Goal: Transaction & Acquisition: Purchase product/service

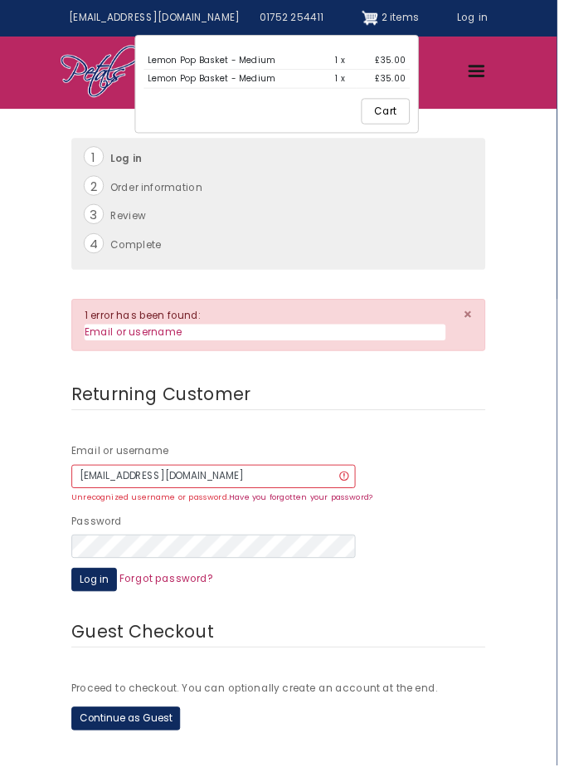
click at [196, 57] on link "Lemon Pop Basket - Medium" at bounding box center [216, 62] width 131 height 12
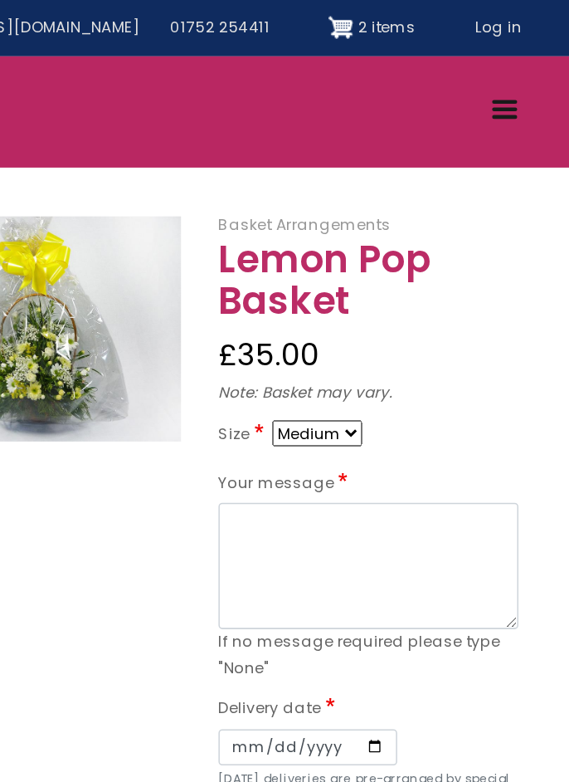
click at [390, 15] on span "2 items" at bounding box center [409, 18] width 38 height 14
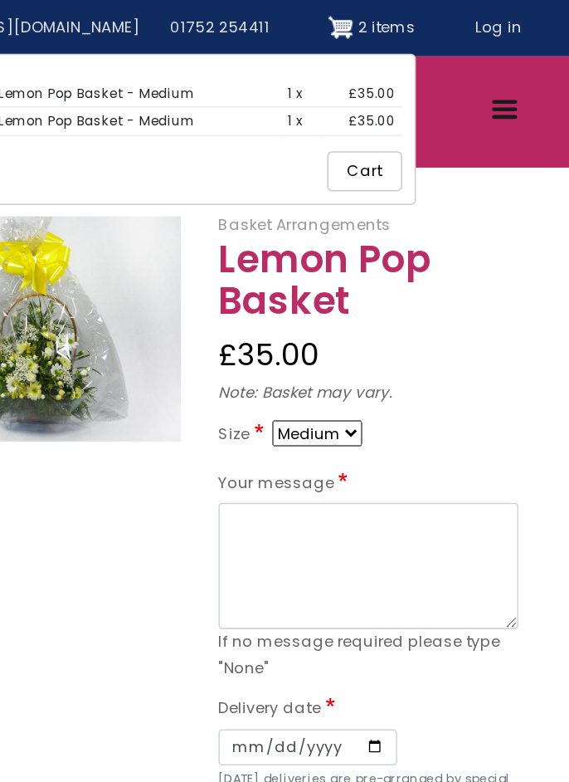
click at [238, 77] on link "Lemon Pop Basket - Medium" at bounding box center [216, 80] width 131 height 12
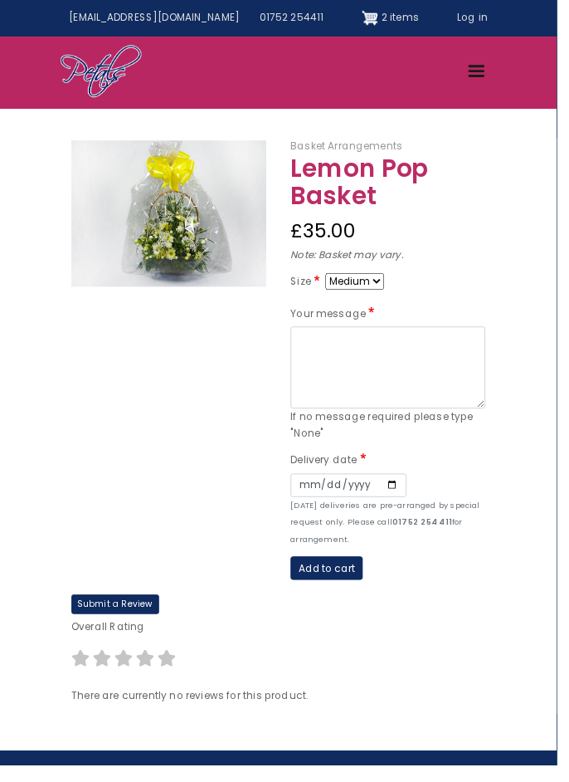
click at [484, 11] on link "Log in" at bounding box center [482, 18] width 51 height 27
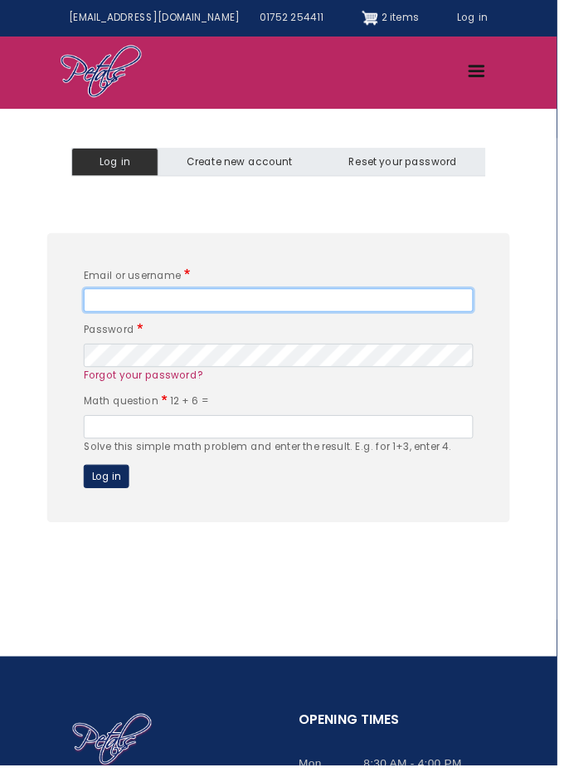
click at [154, 302] on input "Email or username" at bounding box center [284, 307] width 398 height 24
click at [172, 305] on input "Email or username" at bounding box center [284, 307] width 398 height 24
click at [202, 310] on input "Email or username" at bounding box center [284, 307] width 398 height 24
type input "shortstuffm2011@live.com"
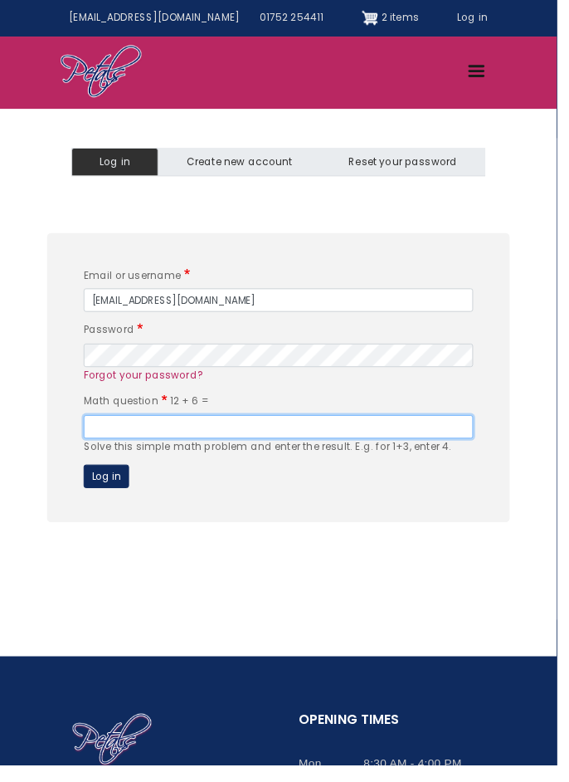
click at [124, 437] on input "Math question" at bounding box center [284, 436] width 398 height 24
type input "18"
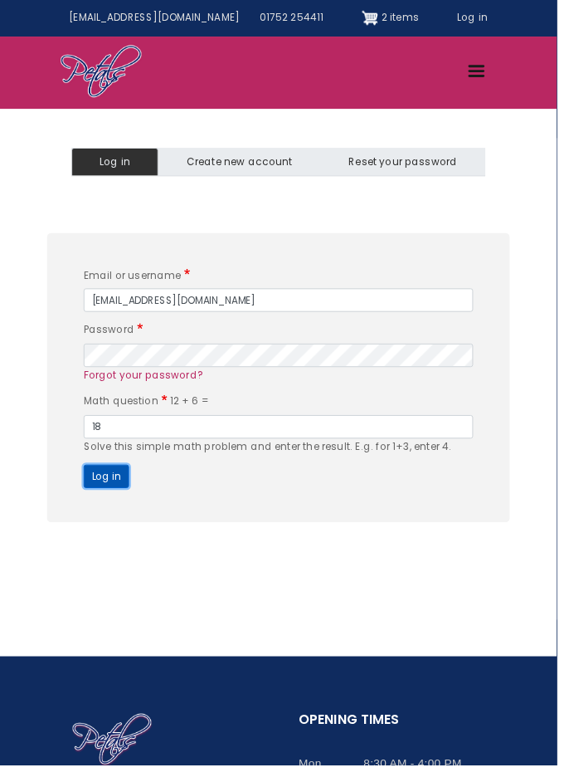
click at [117, 484] on button "Log in" at bounding box center [108, 487] width 46 height 24
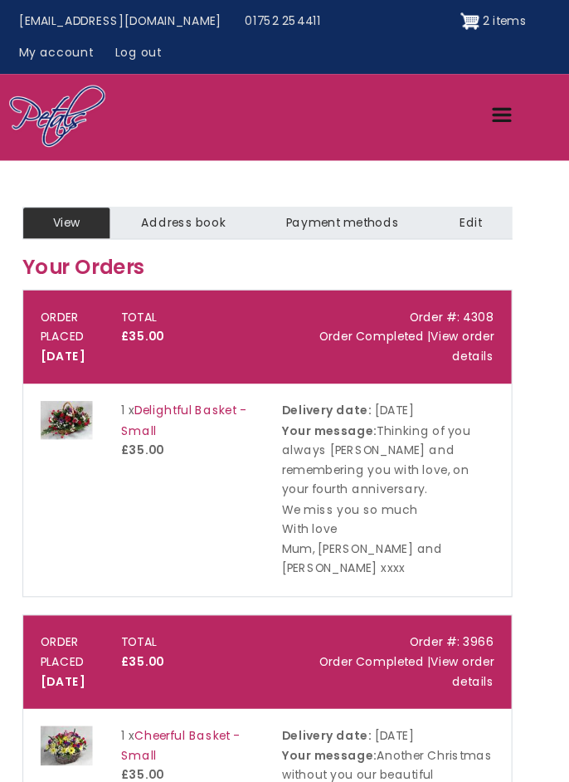
click at [471, 15] on span "2 items" at bounding box center [490, 18] width 38 height 14
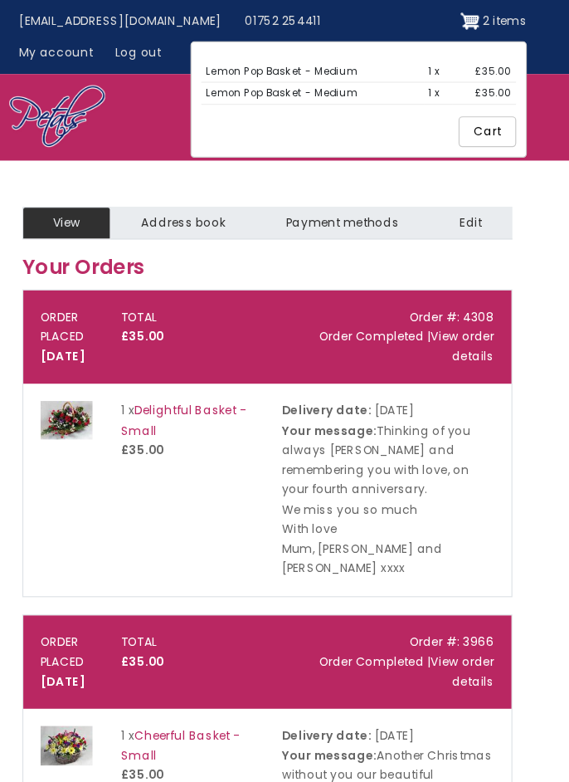
click at [232, 61] on link "Lemon Pop Basket - Medium" at bounding box center [297, 62] width 131 height 12
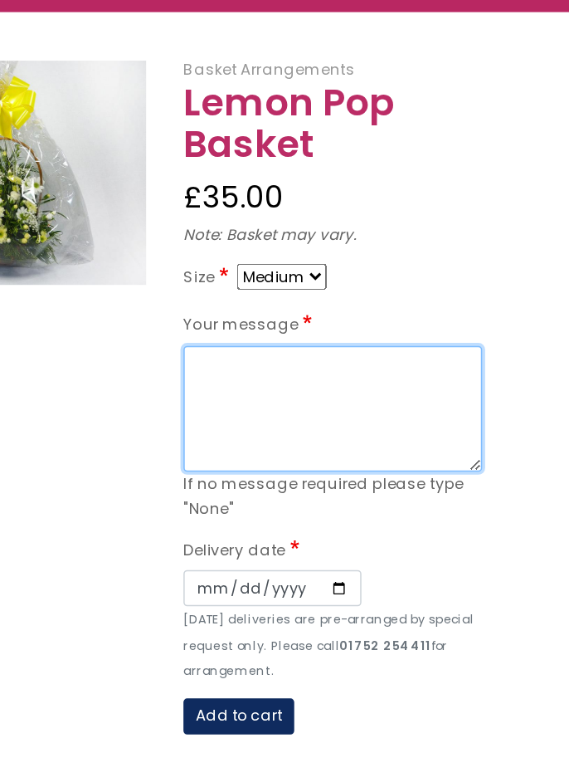
click at [332, 361] on textarea "Your message" at bounding box center [396, 403] width 199 height 84
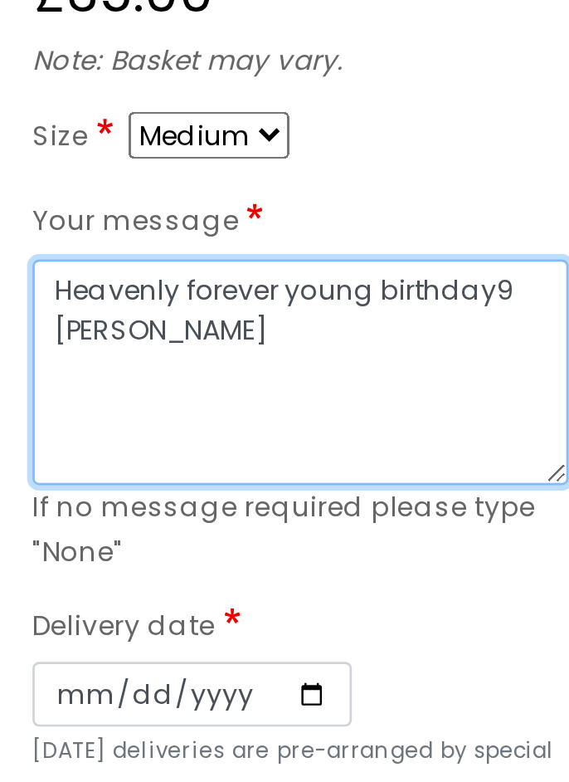
click at [476, 361] on textarea "Heavenly forever young birthday9 wisy" at bounding box center [396, 403] width 199 height 84
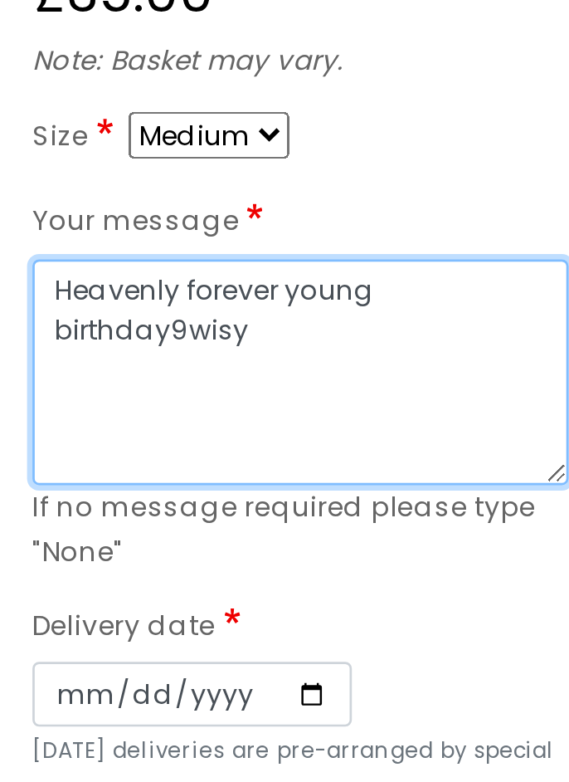
click at [349, 363] on textarea "Heavenly forever young birthday9wisy" at bounding box center [396, 403] width 199 height 84
click at [352, 361] on textarea "Heavenly forever young birthday9wisy" at bounding box center [396, 403] width 199 height 84
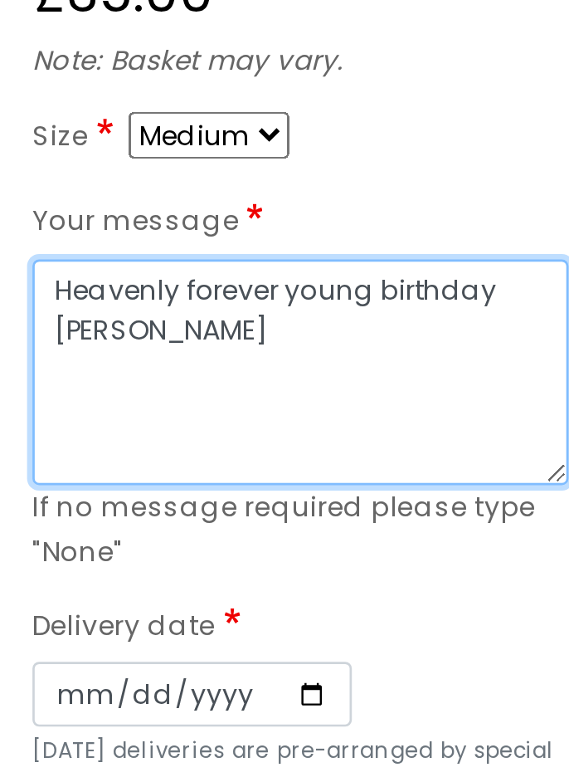
click at [335, 361] on textarea "Heavenly forever young birthday wisy" at bounding box center [396, 403] width 199 height 84
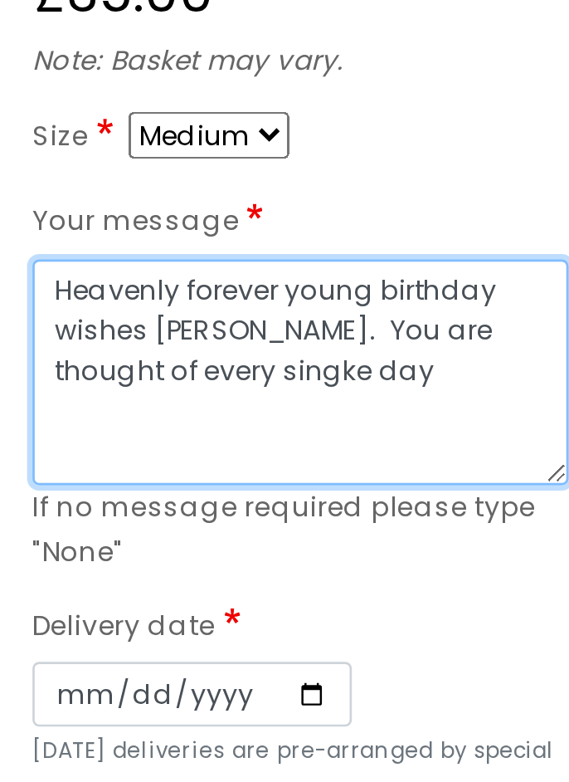
click at [362, 376] on textarea "Heavenly forever young birthday wishes Karen. You are thought of every singke d…" at bounding box center [396, 403] width 199 height 84
click at [393, 374] on textarea "Heavenly forever young birthday wishes Karen. You are thought of every single d…" at bounding box center [396, 403] width 199 height 84
click at [421, 375] on textarea "Heavenly forever young birthday wishes Karen. You are thought of every single d…" at bounding box center [396, 403] width 199 height 84
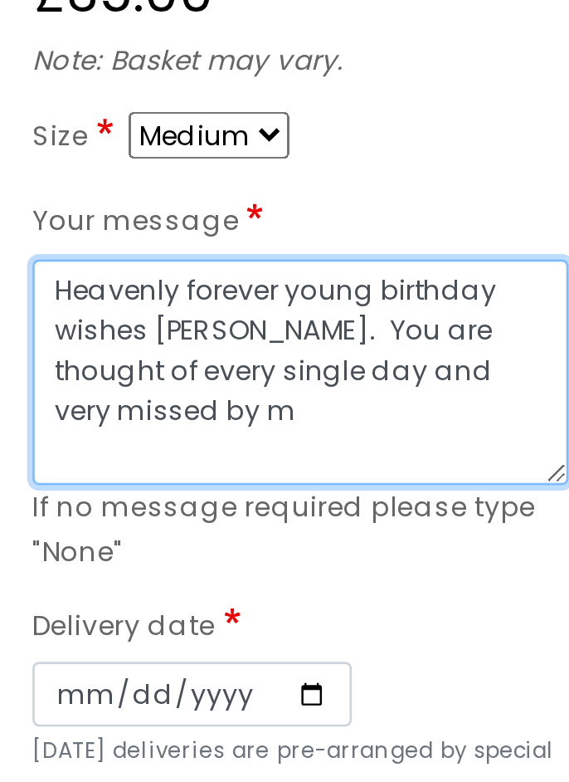
click at [347, 393] on textarea "Heavenly forever young birthday wishes Karen. You are thought of every single d…" at bounding box center [396, 403] width 199 height 84
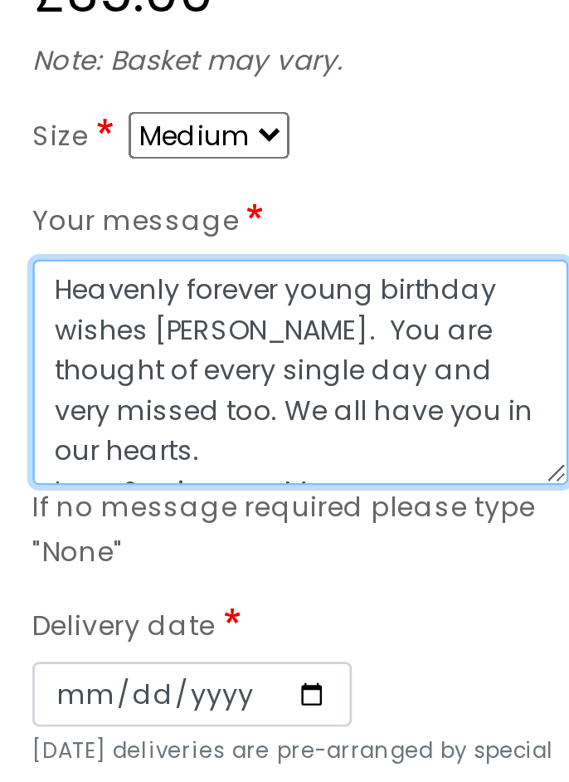
scroll to position [11, 0]
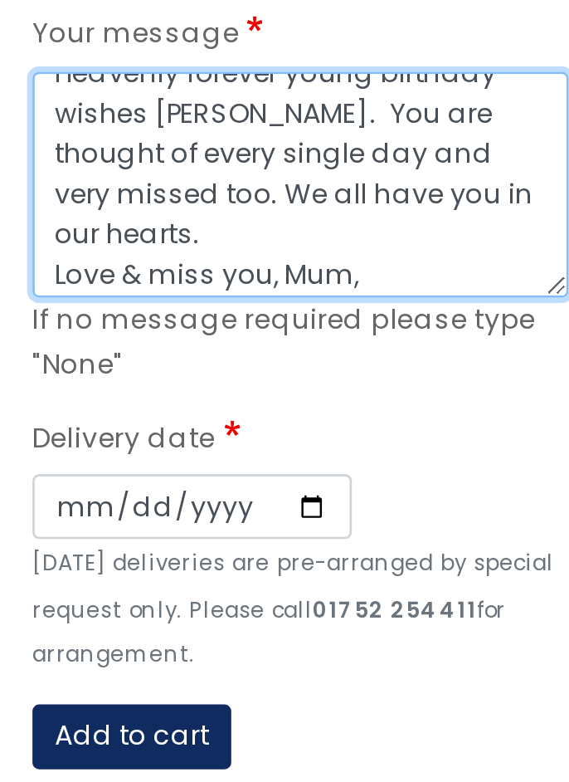
type textarea "Heavenly forever young birthday wishes Karen. You are thought of every single d…"
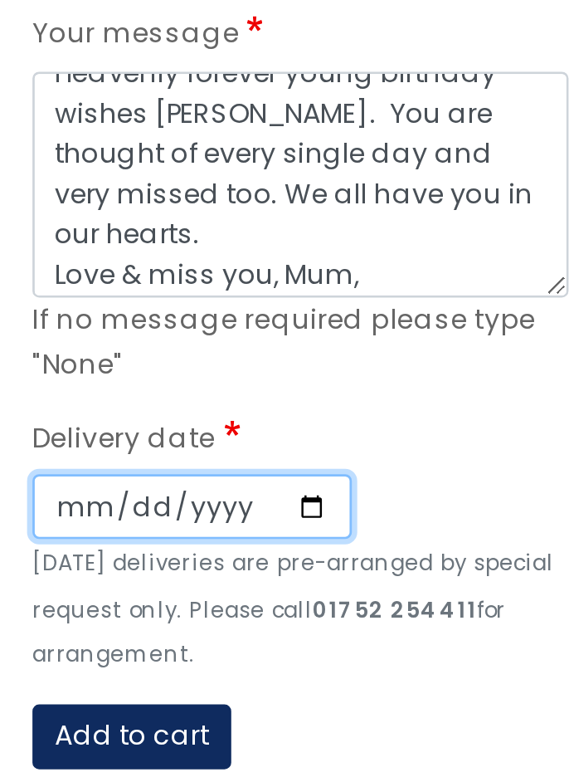
click at [318, 511] on input "Date" at bounding box center [356, 523] width 119 height 24
type input "2025-10-03"
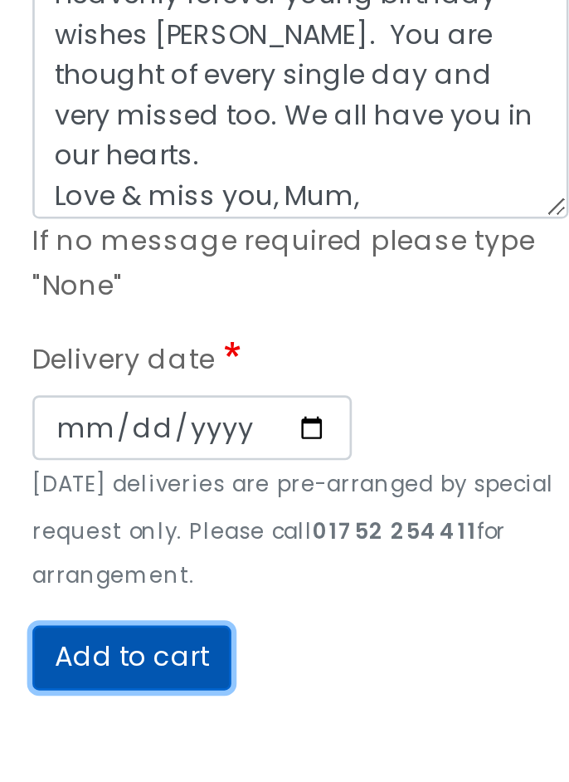
click at [340, 596] on button "Add to cart" at bounding box center [334, 608] width 74 height 24
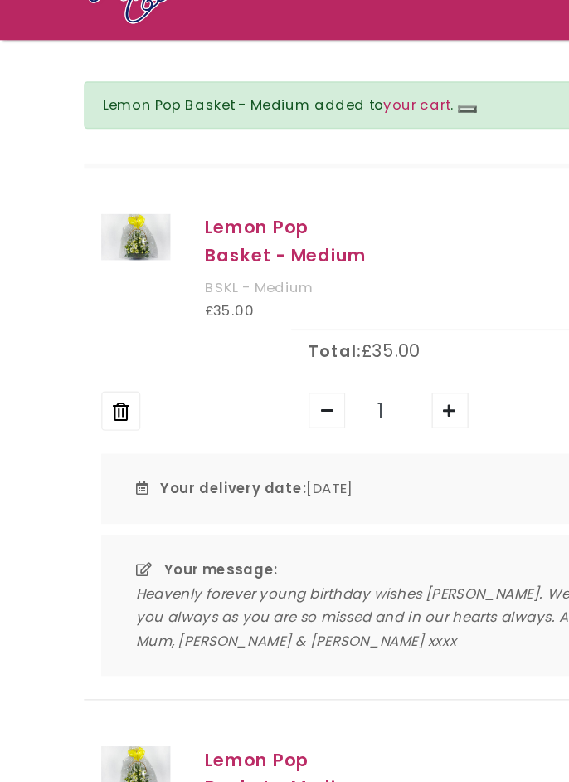
scroll to position [134, 0]
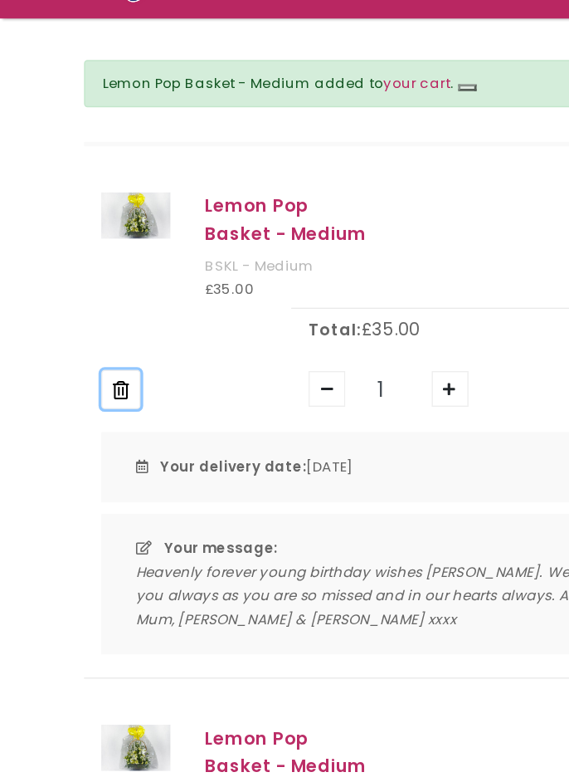
click at [88, 331] on button "Remove" at bounding box center [87, 345] width 28 height 28
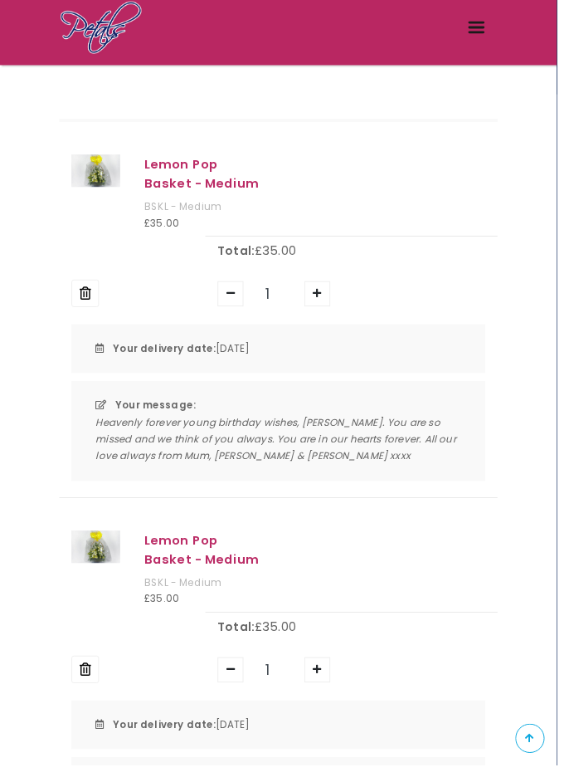
scroll to position [146, 0]
click at [89, 286] on button "Remove" at bounding box center [87, 300] width 28 height 28
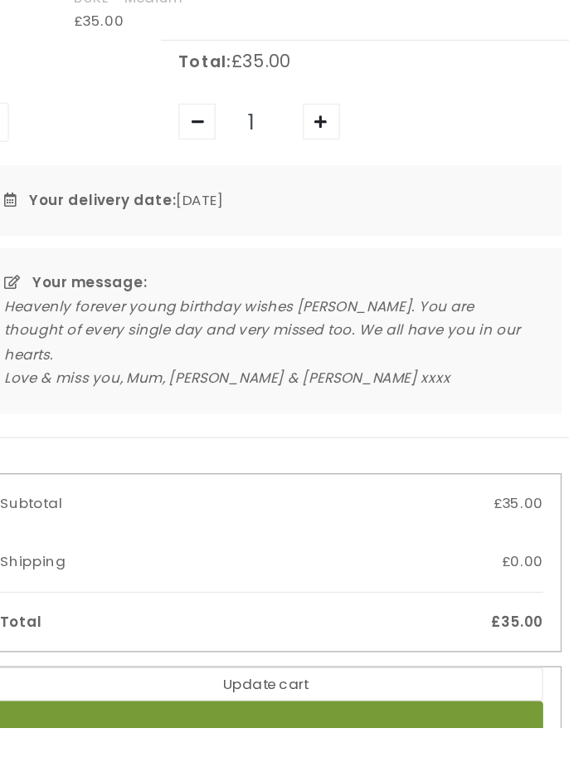
scroll to position [23, 0]
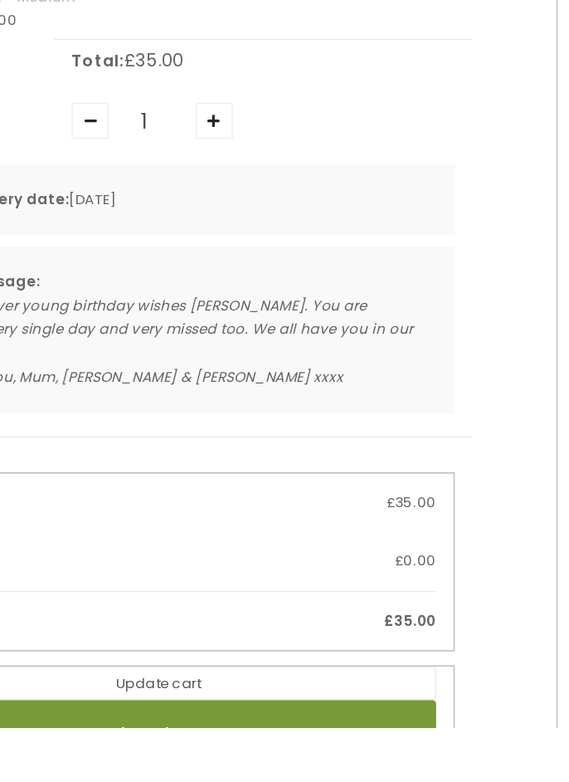
click at [465, 472] on div "Heavenly forever young birthday wishes [PERSON_NAME]. You are thought of every …" at bounding box center [285, 506] width 374 height 68
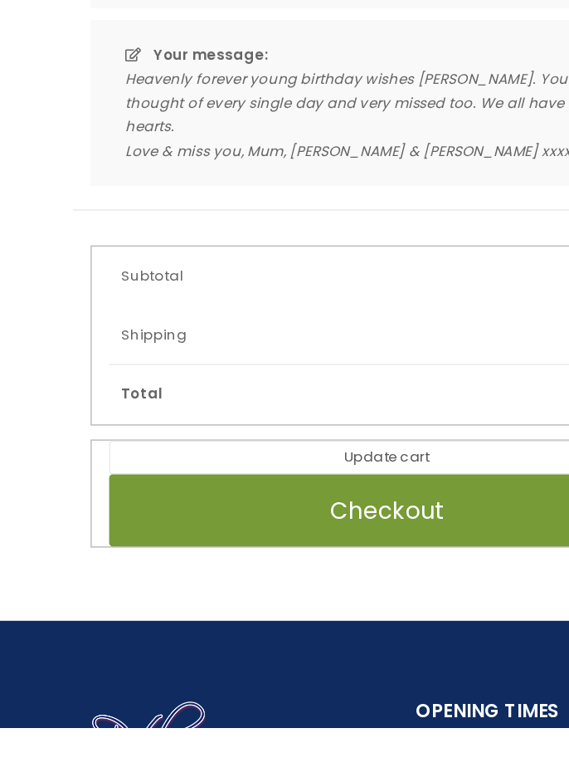
scroll to position [260, 0]
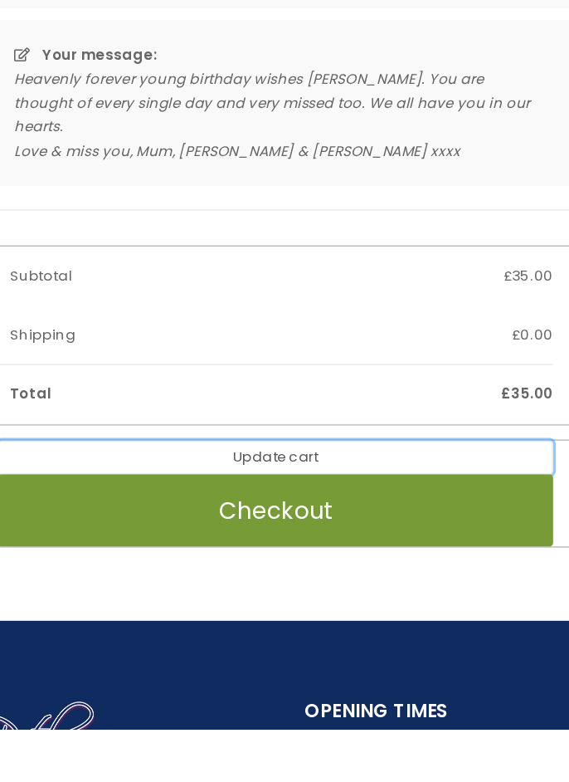
click at [296, 576] on button "Update cart" at bounding box center [284, 588] width 397 height 24
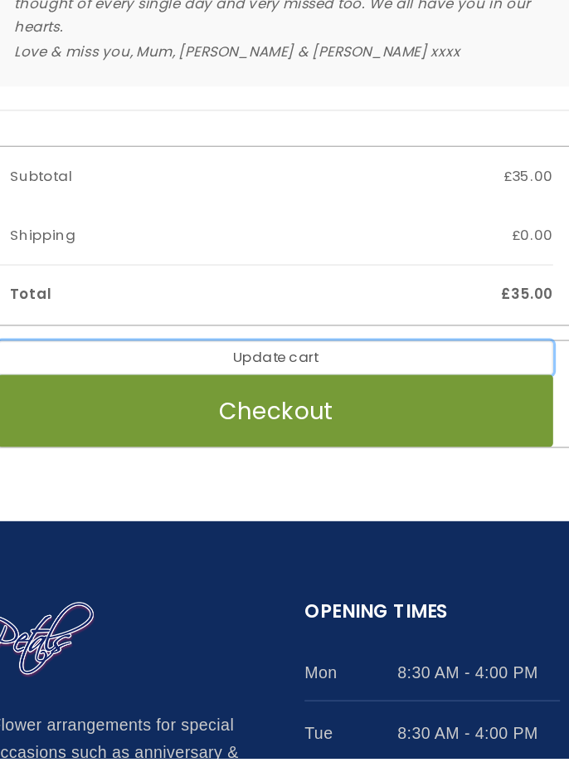
scroll to position [353, 0]
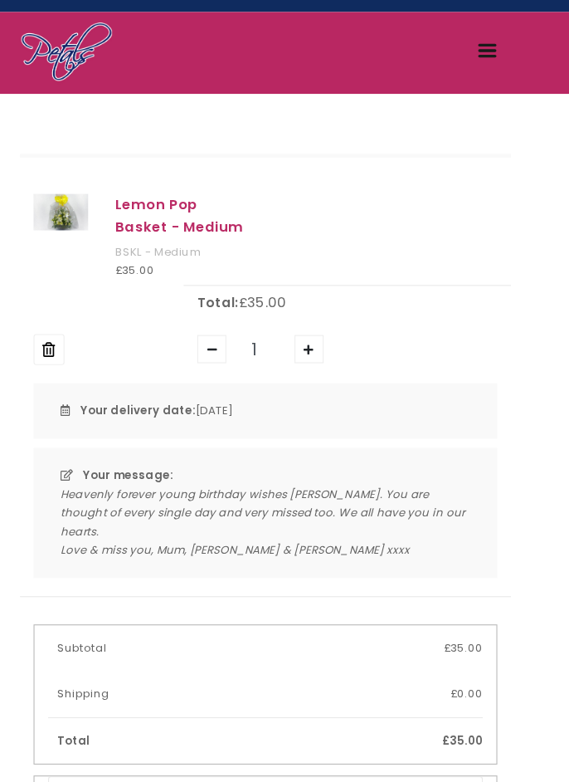
scroll to position [1, 0]
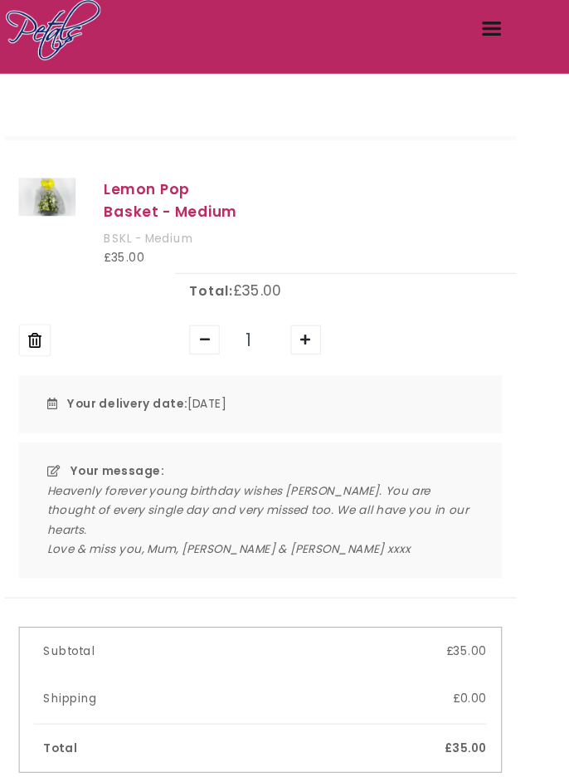
click at [459, 495] on div "Heavenly forever young birthday wishes [PERSON_NAME]. You are thought of every …" at bounding box center [285, 529] width 374 height 68
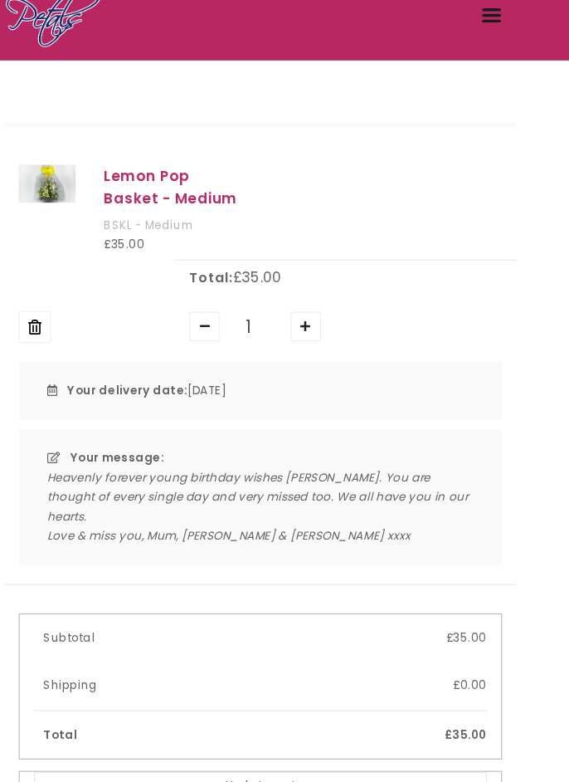
scroll to position [2, 0]
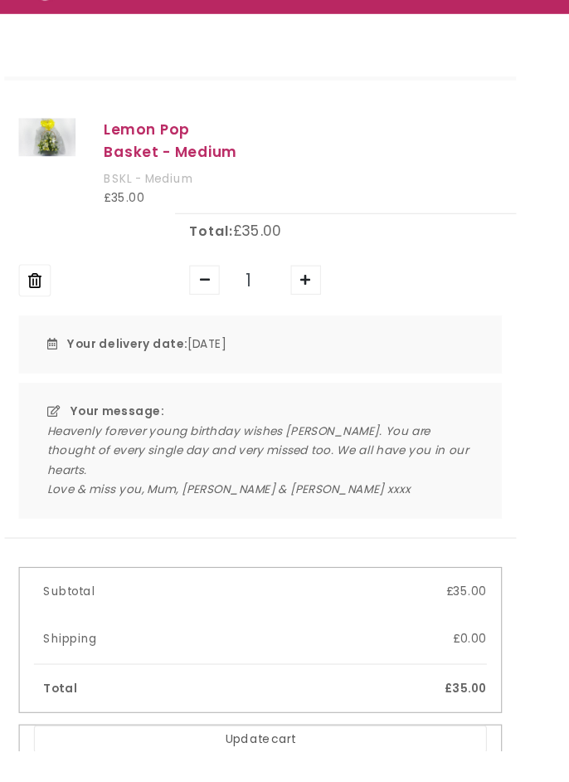
click at [452, 495] on div "Heavenly forever young birthday wishes [PERSON_NAME]. You are thought of every …" at bounding box center [285, 528] width 374 height 68
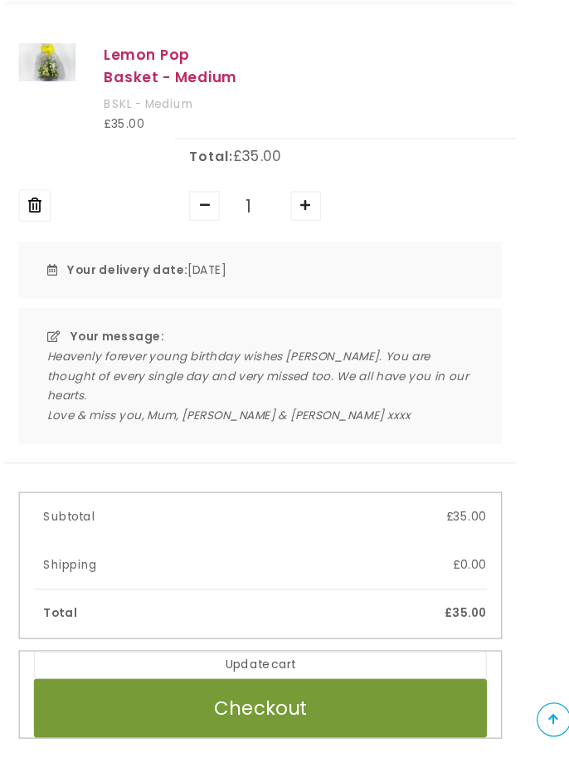
scroll to position [142, 0]
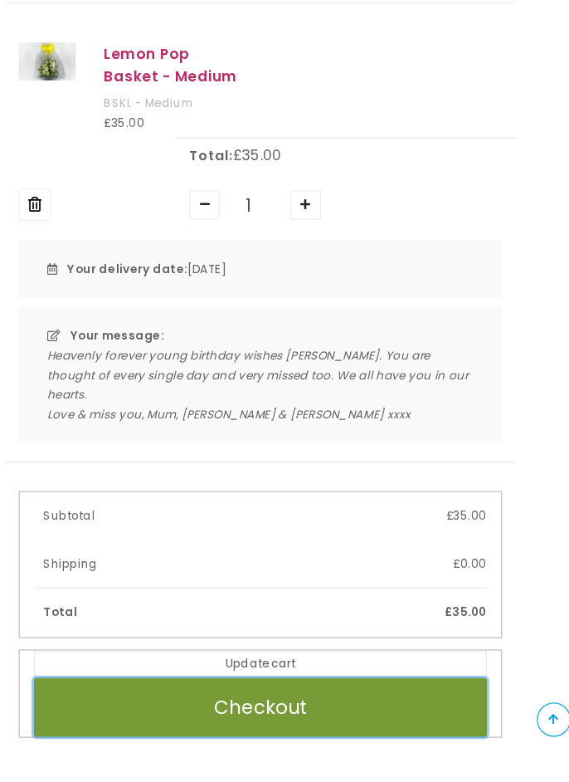
click at [292, 718] on button "Checkout" at bounding box center [284, 743] width 397 height 51
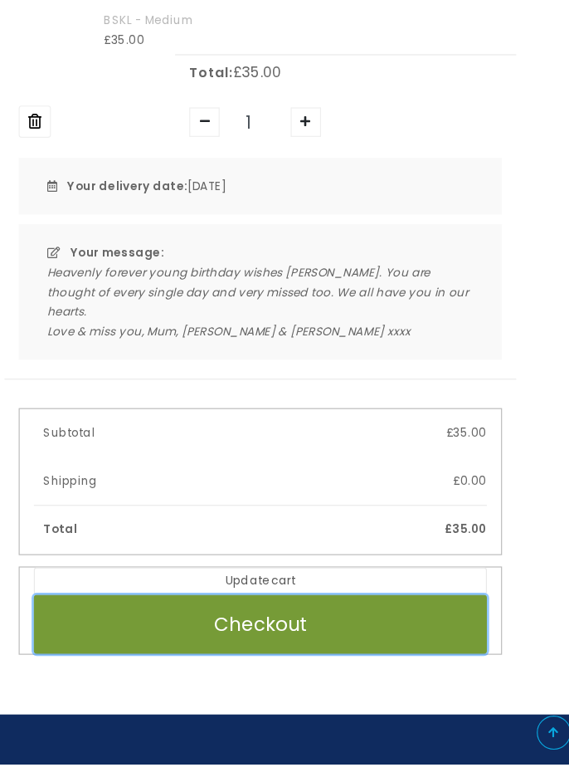
scroll to position [226, 0]
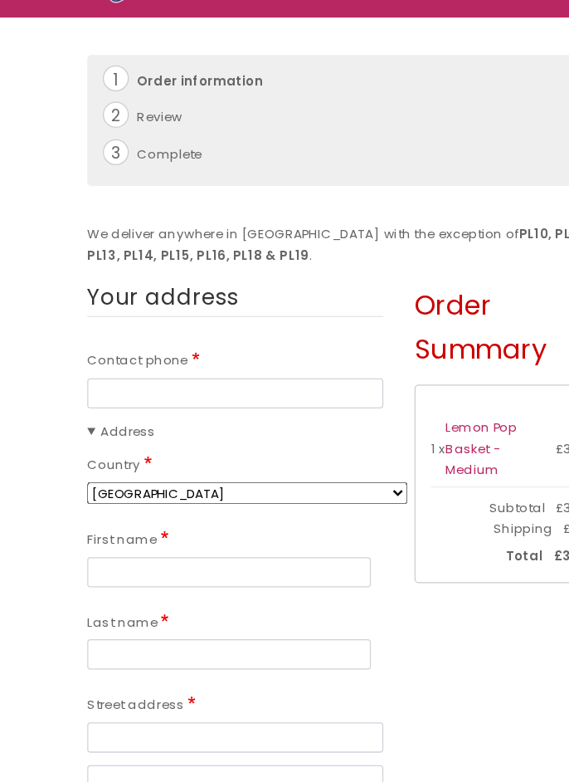
scroll to position [30, 0]
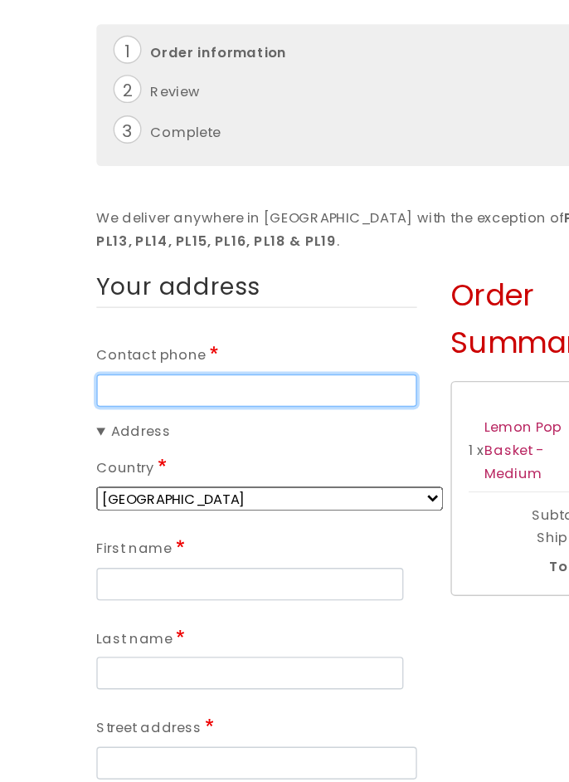
click at [102, 397] on input "Contact phone" at bounding box center [191, 409] width 237 height 24
type input "07917058756"
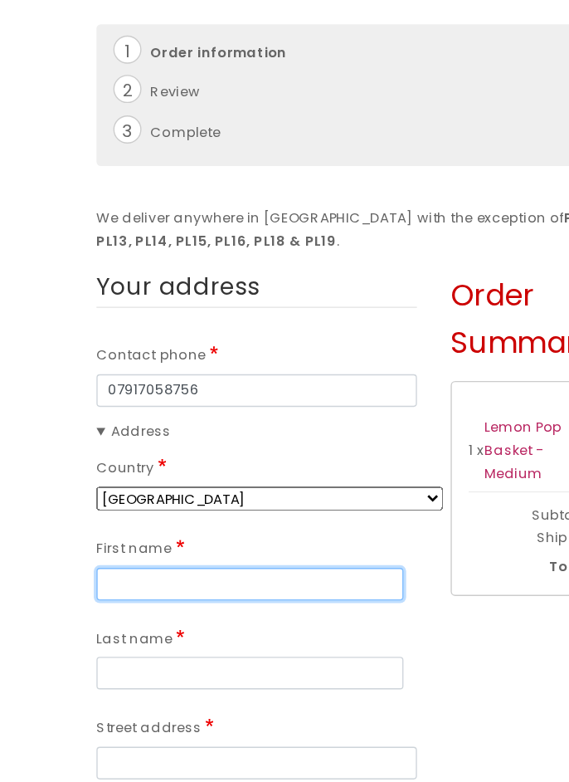
type input "May"
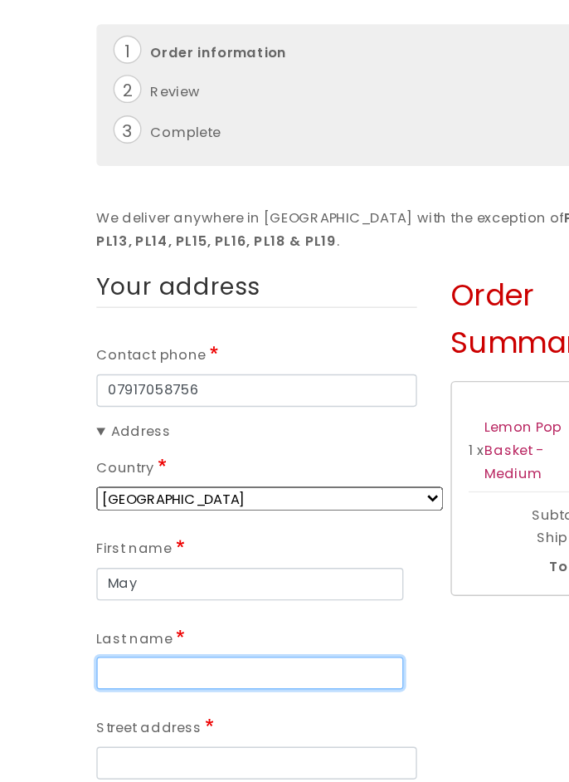
type input "[PERSON_NAME]"
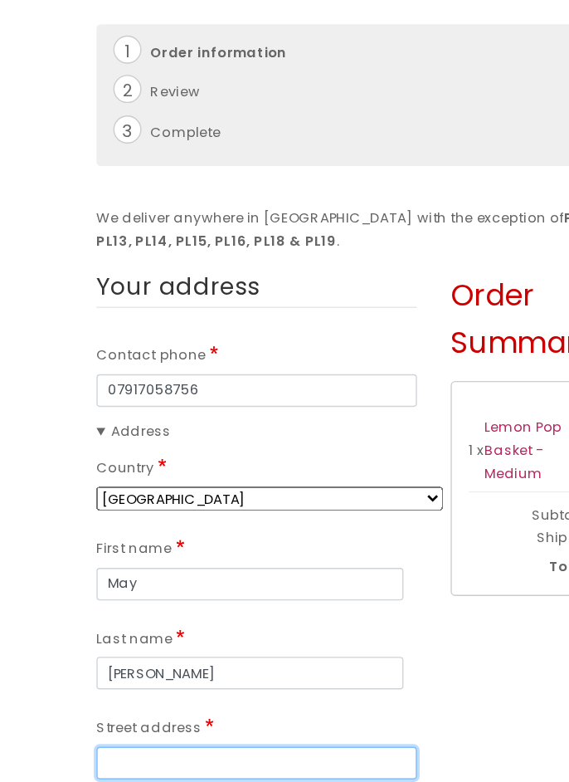
type input "[STREET_ADDRESS]"
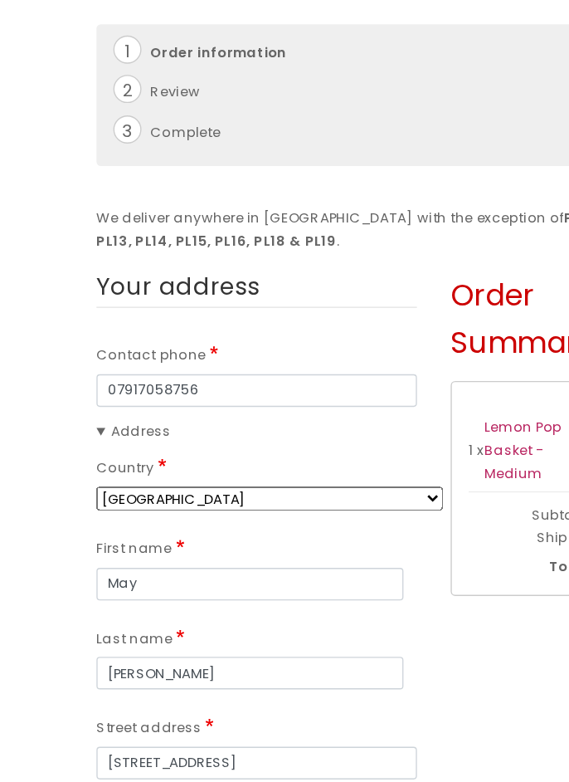
type input "Plymstock"
type input "[GEOGRAPHIC_DATA]"
type input "PL9 8PG"
click at [120, 431] on summary "Address" at bounding box center [191, 439] width 237 height 17
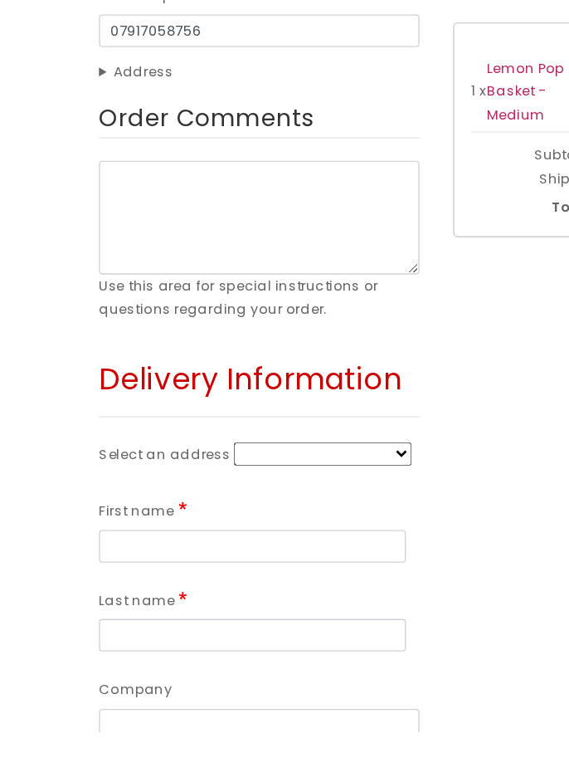
scroll to position [250, 0]
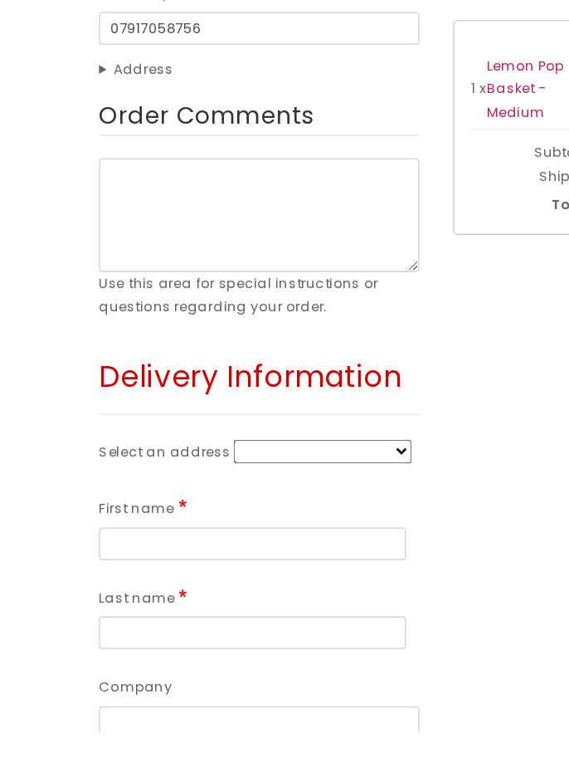
click at [204, 566] on select "101 Stanborough Road + Enter a new address" at bounding box center [238, 574] width 131 height 17
select select "2519"
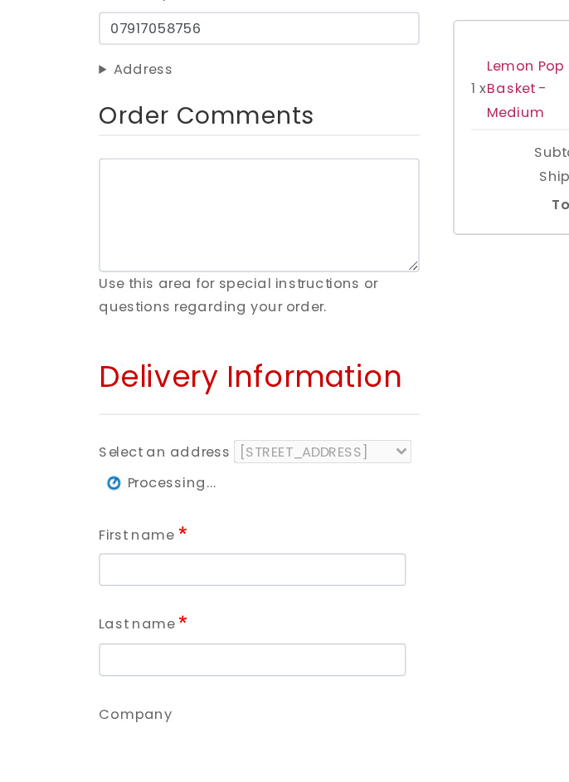
scroll to position [665, 0]
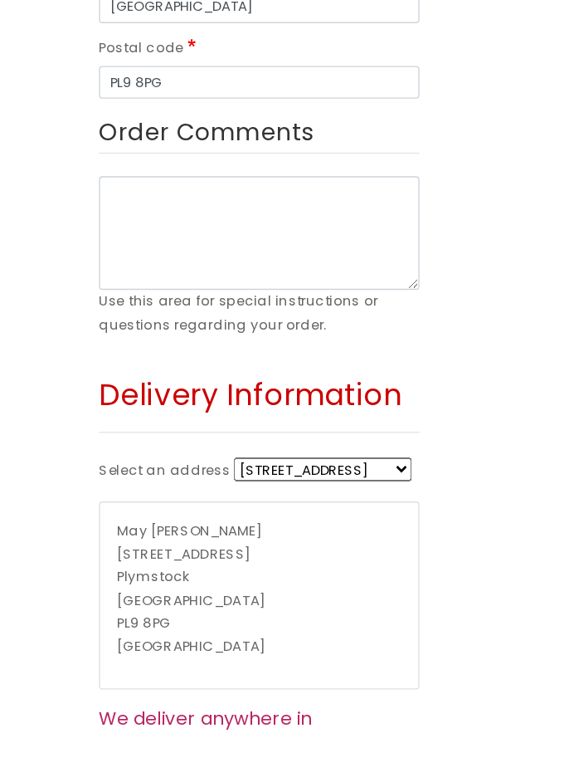
click at [292, 579] on select "101 Stanborough Road + Enter a new address" at bounding box center [238, 587] width 131 height 17
click at [266, 579] on select "101 Stanborough Road + Enter a new address" at bounding box center [238, 587] width 131 height 17
click at [130, 613] on div "May Routley 101 Stanborough Road Plymstock Plymouth PL9 8PG United Kingdom" at bounding box center [191, 681] width 235 height 137
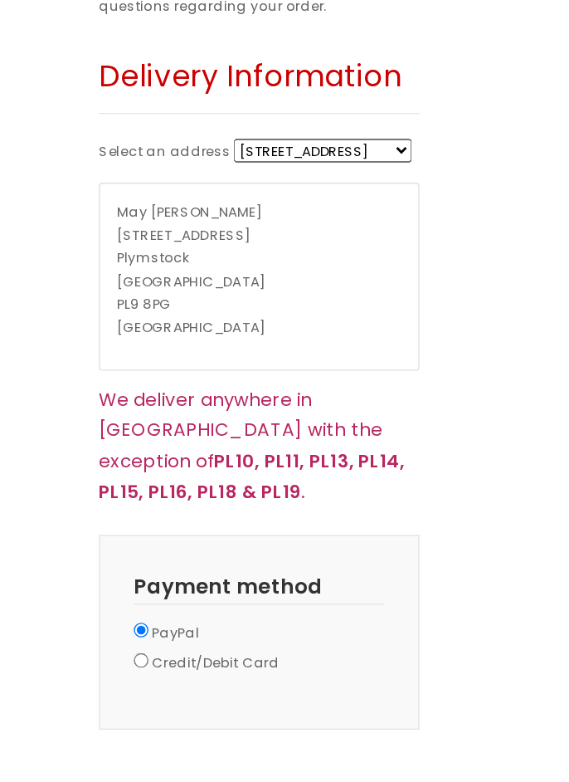
scroll to position [901, 0]
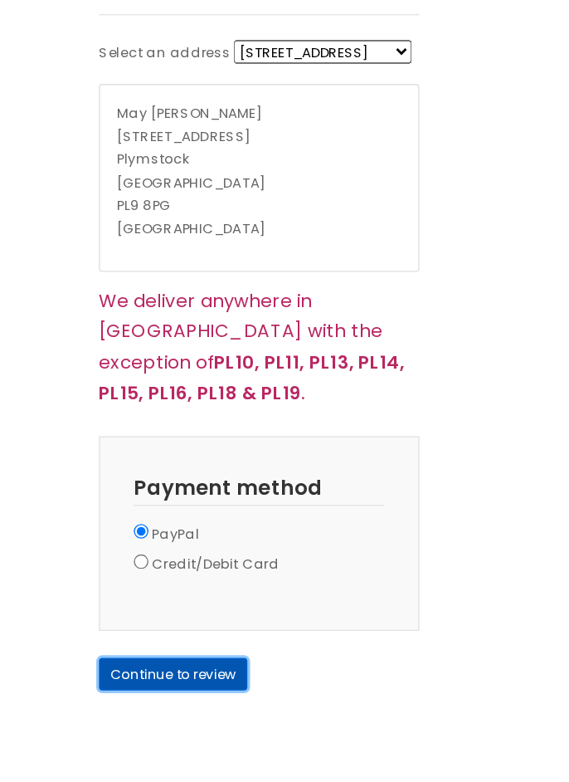
scroll to position [994, 0]
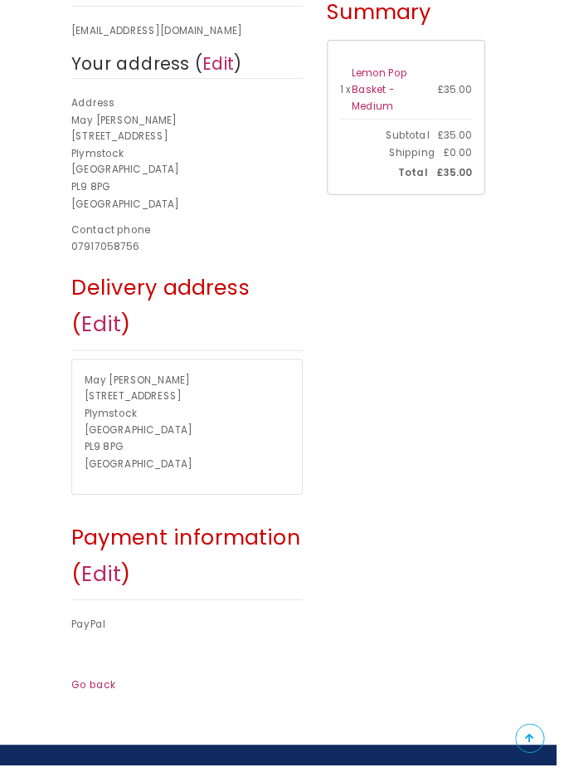
scroll to position [423, 0]
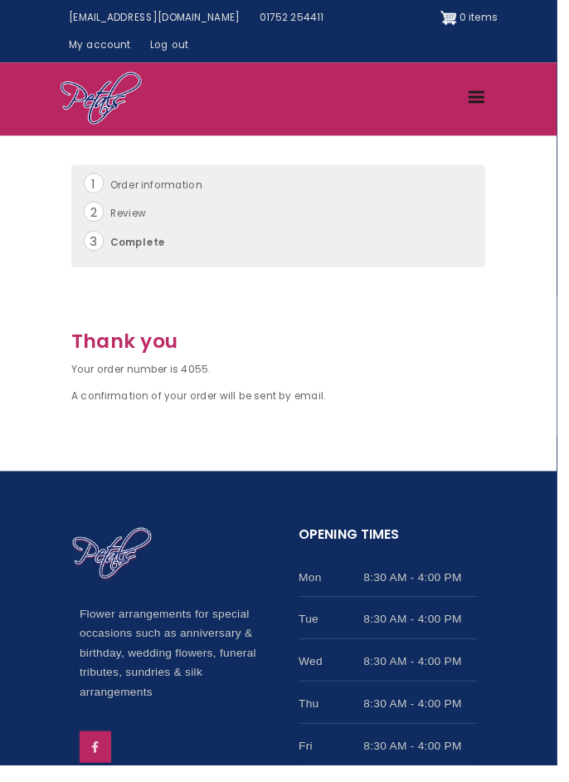
click at [203, 32] on link "Log out" at bounding box center [173, 45] width 59 height 27
